Goal: Task Accomplishment & Management: Manage account settings

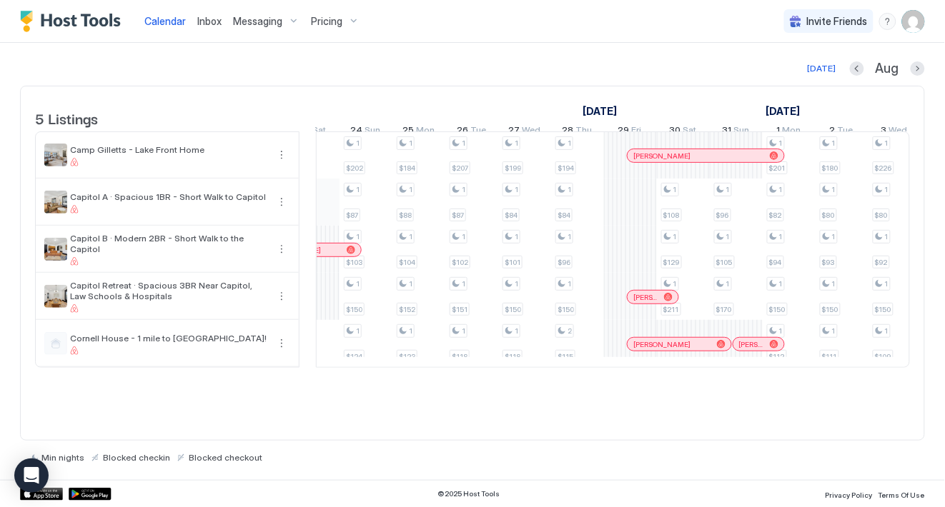
scroll to position [0, 1017]
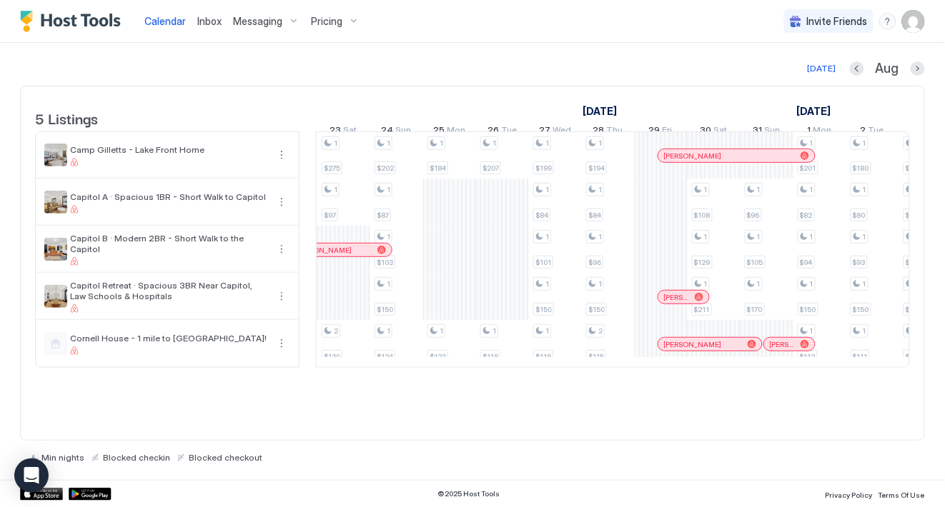
click at [487, 41] on div "Calendar Inbox Messaging Pricing Invite Friends CC" at bounding box center [472, 21] width 945 height 43
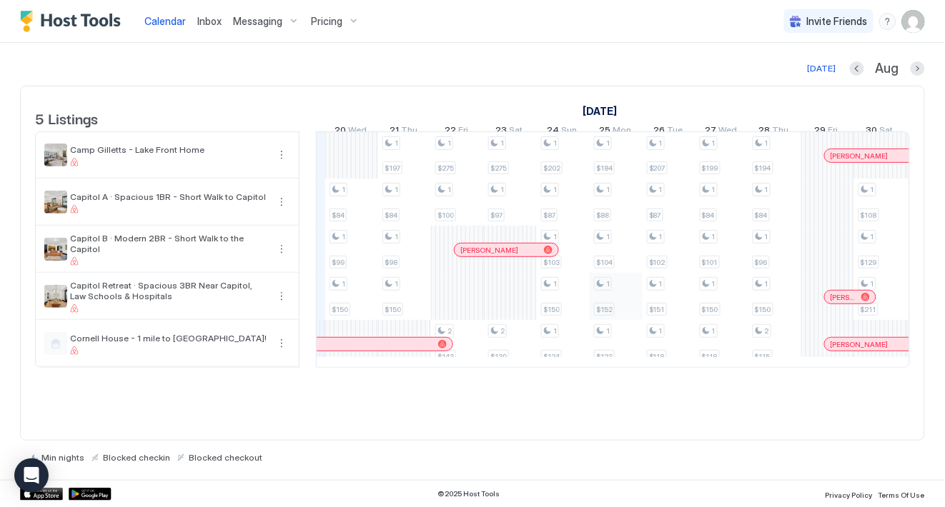
click at [608, 319] on div "1 $187 1 $82 1 $97 1 $150 1 $84 1 $99 1 $150 1 $197 1 $84 1 $98 1 $150 1 $275 1…" at bounding box center [827, 249] width 2697 height 235
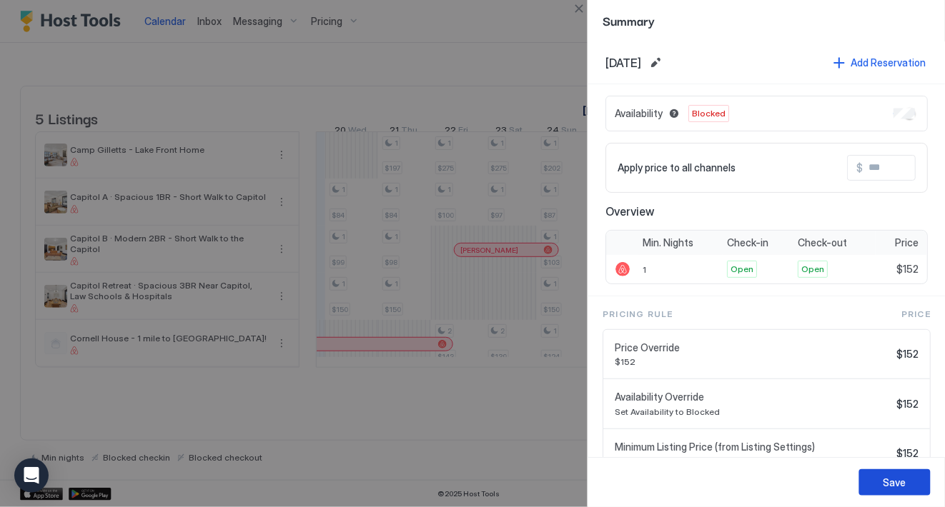
click at [874, 477] on button "Save" at bounding box center [894, 483] width 71 height 26
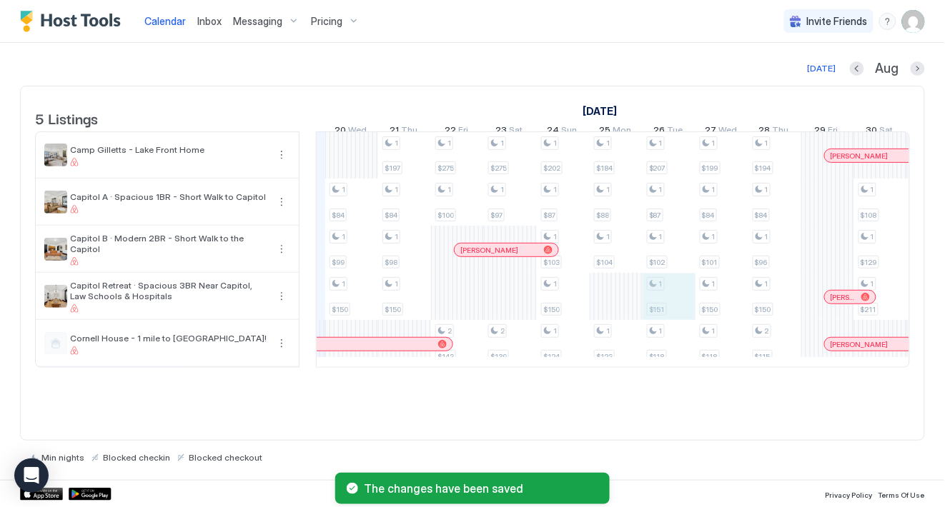
click at [662, 317] on div "1 $187 1 $82 1 $97 1 $150 1 $84 1 $99 1 $150 1 $197 1 $84 1 $98 1 $150 1 $275 1…" at bounding box center [827, 249] width 2697 height 235
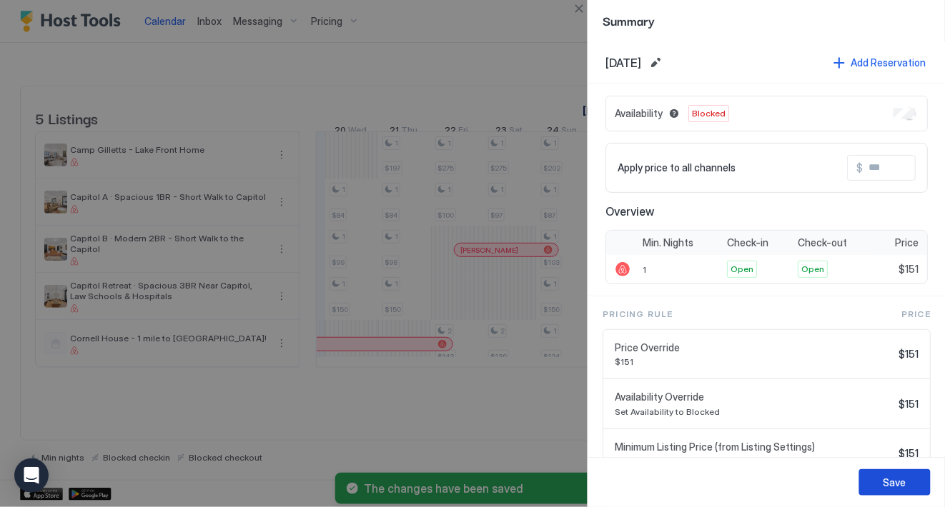
click at [880, 487] on button "Save" at bounding box center [894, 483] width 71 height 26
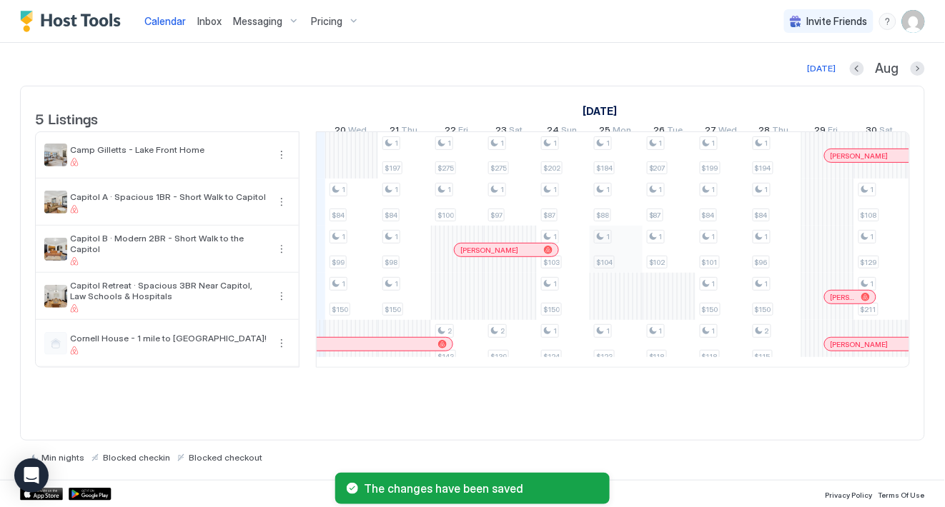
click at [618, 262] on div "1 $187 1 $82 1 $97 1 $150 1 $84 1 $99 1 $150 1 $197 1 $84 1 $98 1 $150 1 $275 1…" at bounding box center [827, 249] width 2697 height 235
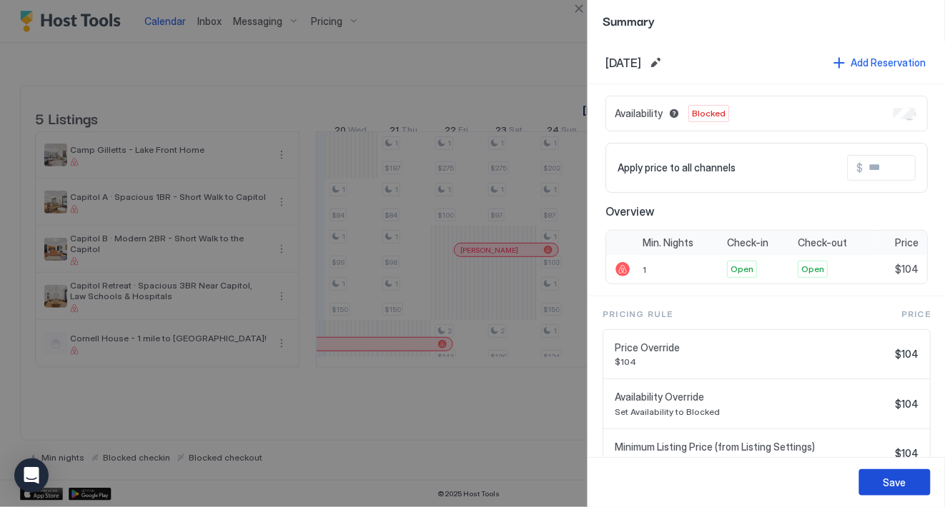
click at [870, 476] on button "Save" at bounding box center [894, 483] width 71 height 26
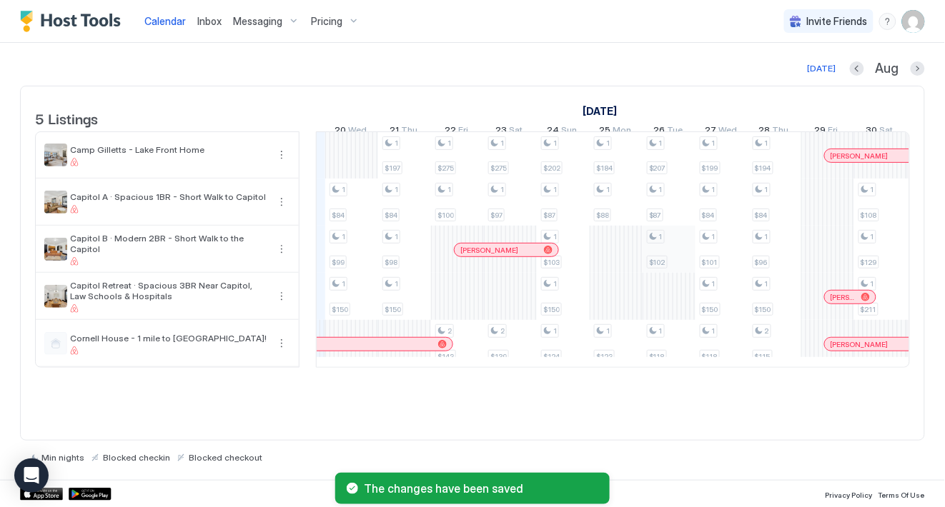
click at [674, 258] on div "1 $187 1 $82 1 $97 1 $150 1 $84 1 $99 1 $150 1 $197 1 $84 1 $98 1 $150 1 $275 1…" at bounding box center [827, 249] width 2697 height 235
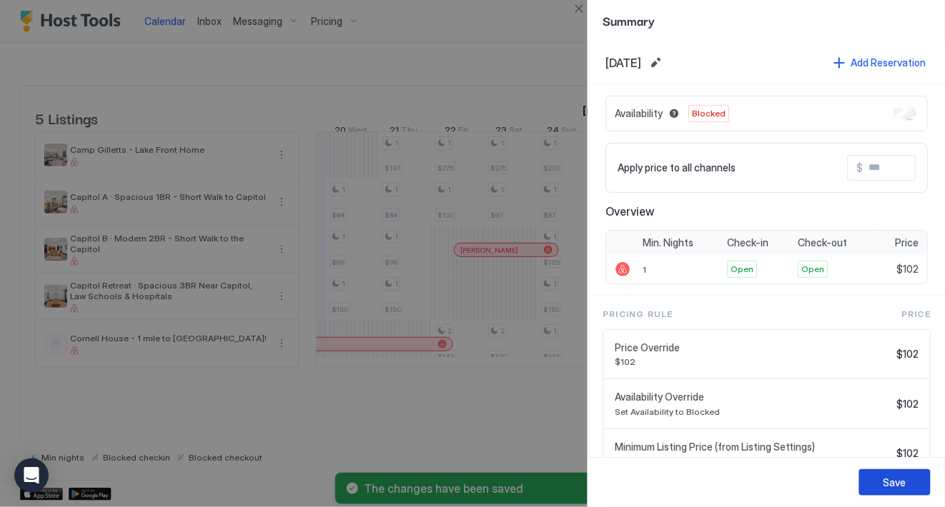
click at [891, 482] on div "Save" at bounding box center [894, 482] width 23 height 15
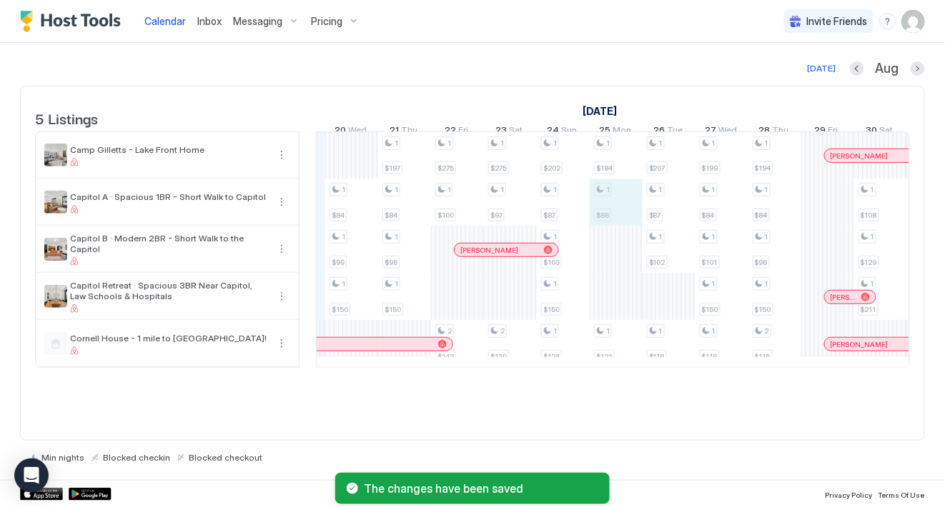
click at [605, 209] on div "1 $187 1 $82 1 $97 1 $150 1 $84 1 $99 1 $150 1 $197 1 $84 1 $98 1 $150 1 $275 1…" at bounding box center [827, 249] width 2697 height 235
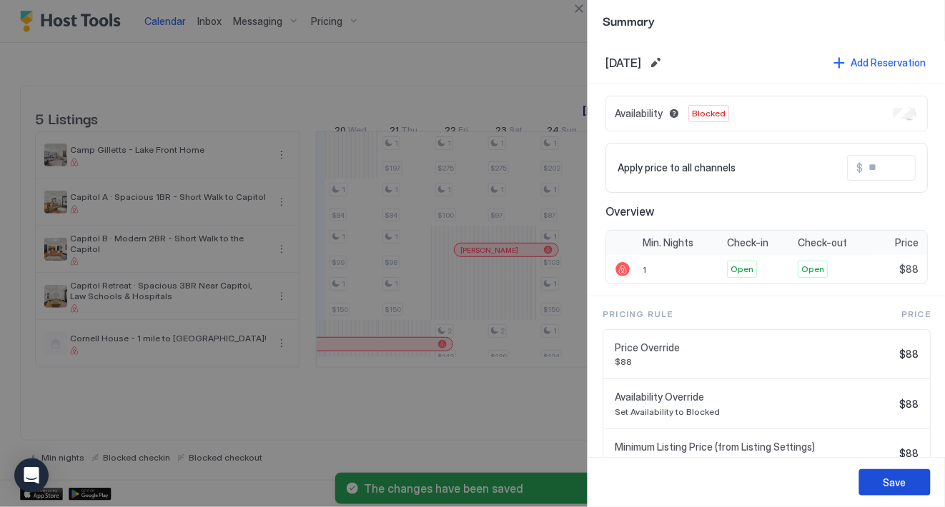
click at [886, 484] on div "Save" at bounding box center [894, 482] width 23 height 15
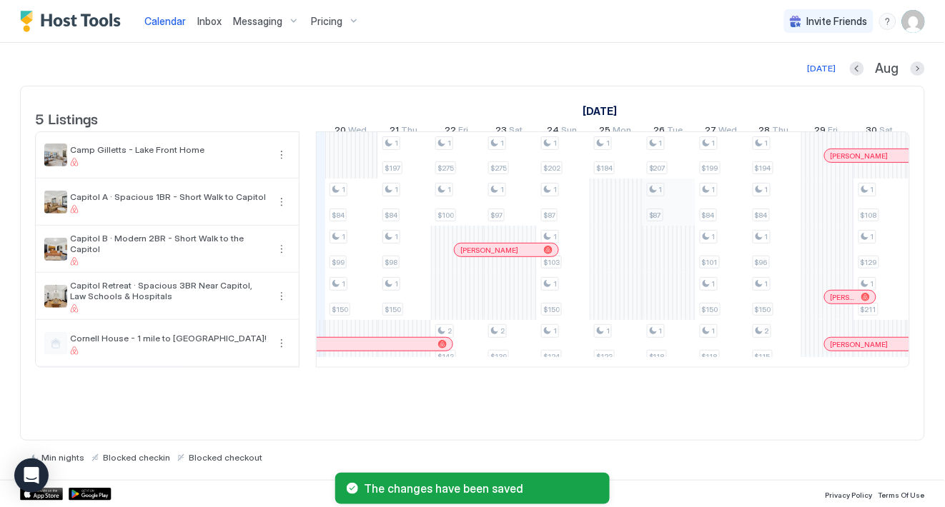
click at [668, 205] on div "1 $187 1 $82 1 $97 1 $150 1 $84 1 $99 1 $150 1 $197 1 $84 1 $98 1 $150 1 $275 1…" at bounding box center [827, 249] width 2697 height 235
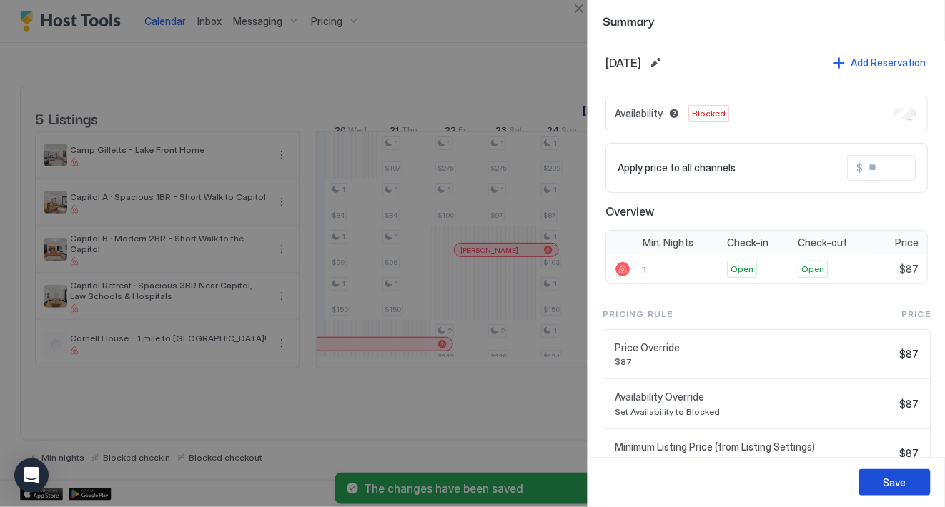
click at [891, 485] on div "Save" at bounding box center [894, 482] width 23 height 15
